Goal: Check status: Check status

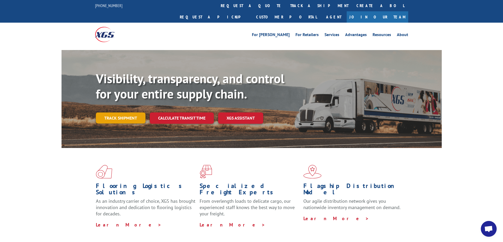
click at [123, 113] on link "Track shipment" at bounding box center [121, 118] width 50 height 11
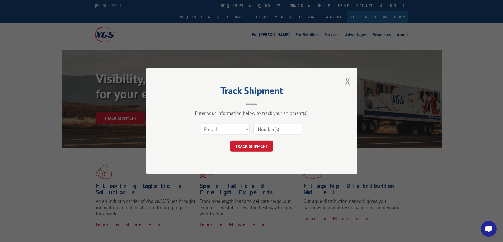
click at [272, 130] on input at bounding box center [277, 129] width 49 height 11
drag, startPoint x: 290, startPoint y: 127, endPoint x: 240, endPoint y: 128, distance: 49.3
click at [248, 127] on div "Select category... Probill BOL PO 17665531" at bounding box center [251, 129] width 158 height 17
type input "17665531"
click at [259, 143] on button "TRACK SHIPMENT" at bounding box center [251, 146] width 43 height 11
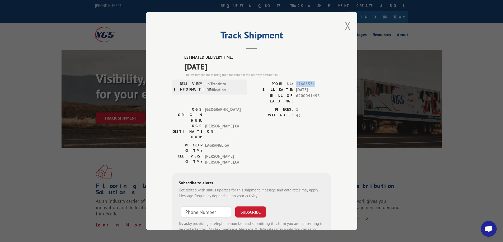
drag, startPoint x: 320, startPoint y: 83, endPoint x: 292, endPoint y: 84, distance: 28.0
click at [292, 84] on div "PROBILL: 17665531" at bounding box center [290, 84] width 79 height 6
copy span "17665531"
click at [348, 27] on button "Close modal" at bounding box center [348, 26] width 6 height 14
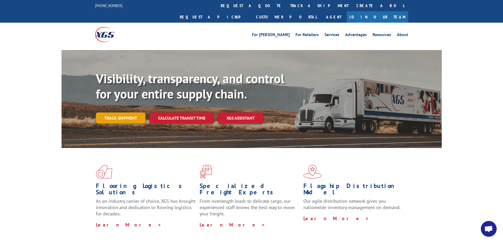
click at [123, 113] on link "Track shipment" at bounding box center [121, 118] width 50 height 11
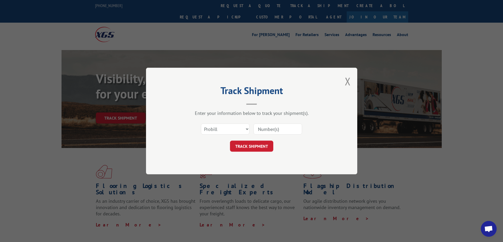
click at [276, 127] on input at bounding box center [277, 129] width 49 height 11
paste input "17665531"
type input "17665531"
click at [250, 143] on button "TRACK SHIPMENT" at bounding box center [251, 146] width 43 height 11
